Goal: Use online tool/utility: Utilize a website feature to perform a specific function

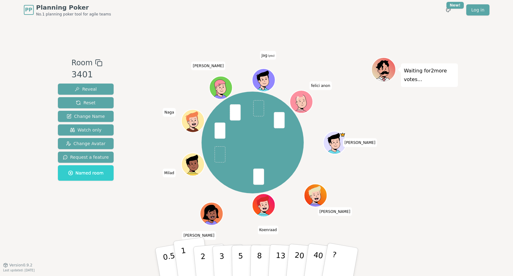
click at [182, 255] on p "1" at bounding box center [184, 263] width 9 height 34
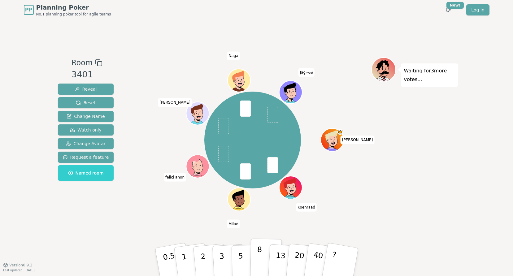
click at [265, 260] on button "8" at bounding box center [266, 262] width 32 height 47
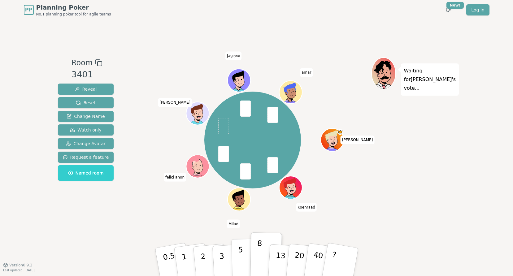
click at [238, 252] on p "5" at bounding box center [240, 262] width 5 height 33
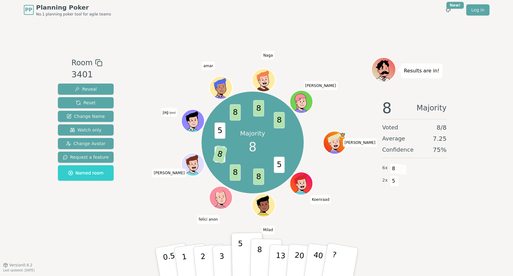
click at [258, 257] on p "8" at bounding box center [259, 261] width 5 height 33
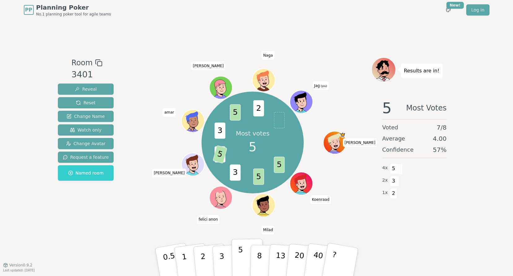
click at [245, 252] on button "5" at bounding box center [247, 262] width 32 height 47
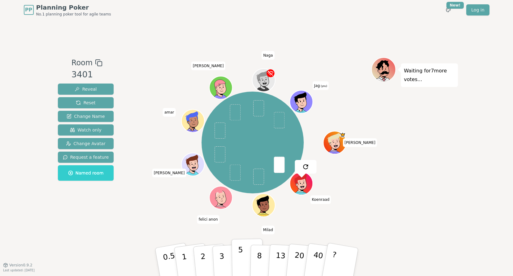
click at [244, 258] on button "5" at bounding box center [247, 262] width 32 height 47
